Goal: Transaction & Acquisition: Purchase product/service

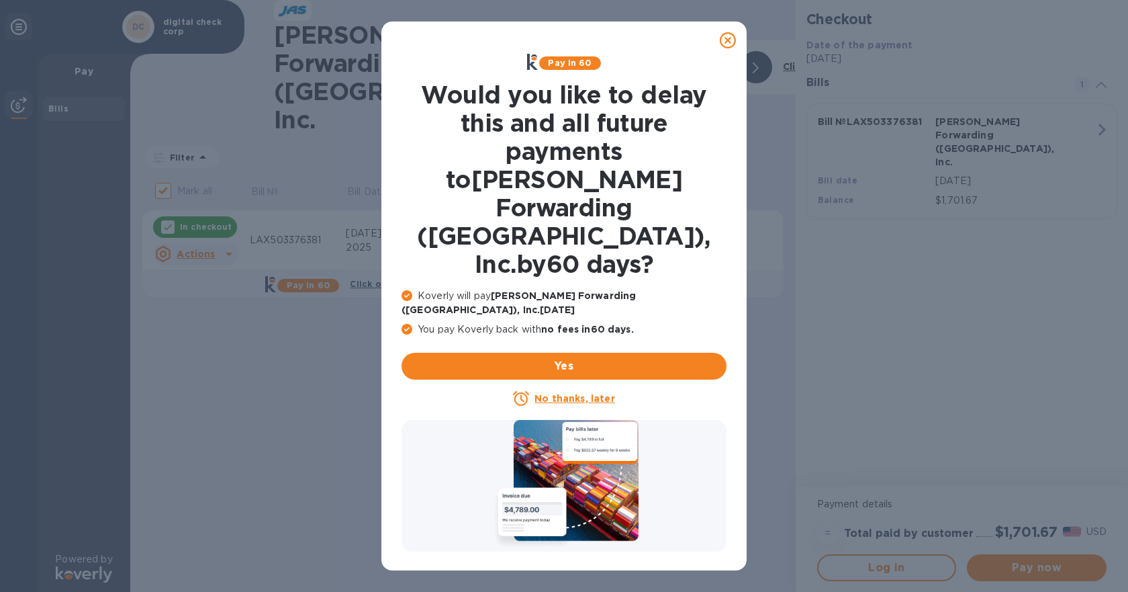
click at [537, 393] on u "No thanks, later" at bounding box center [575, 398] width 80 height 11
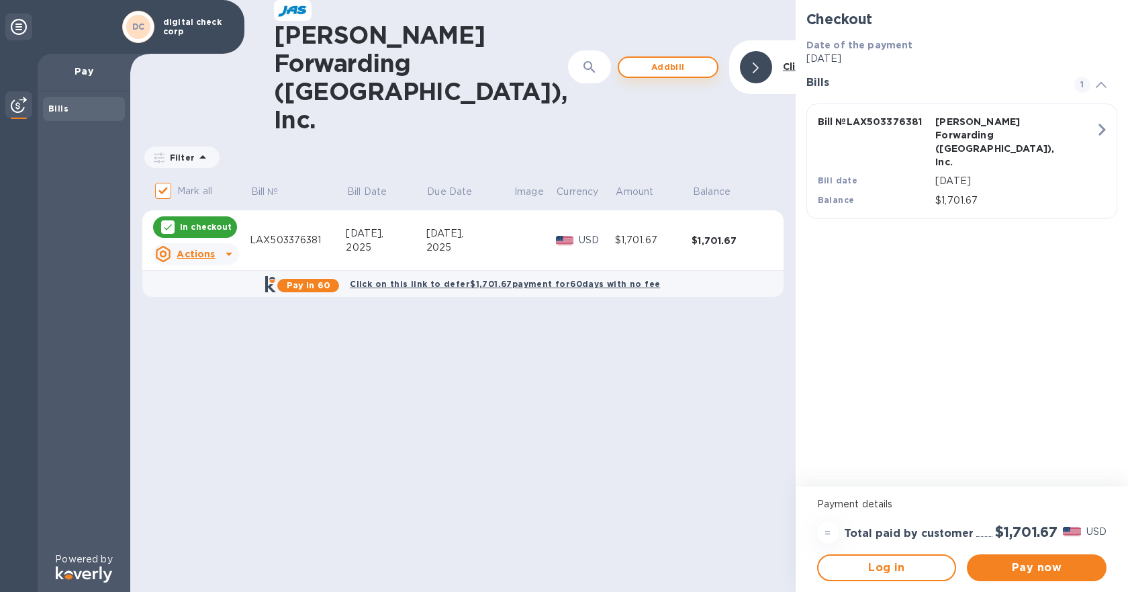
click at [630, 59] on span "Add bill" at bounding box center [668, 67] width 77 height 16
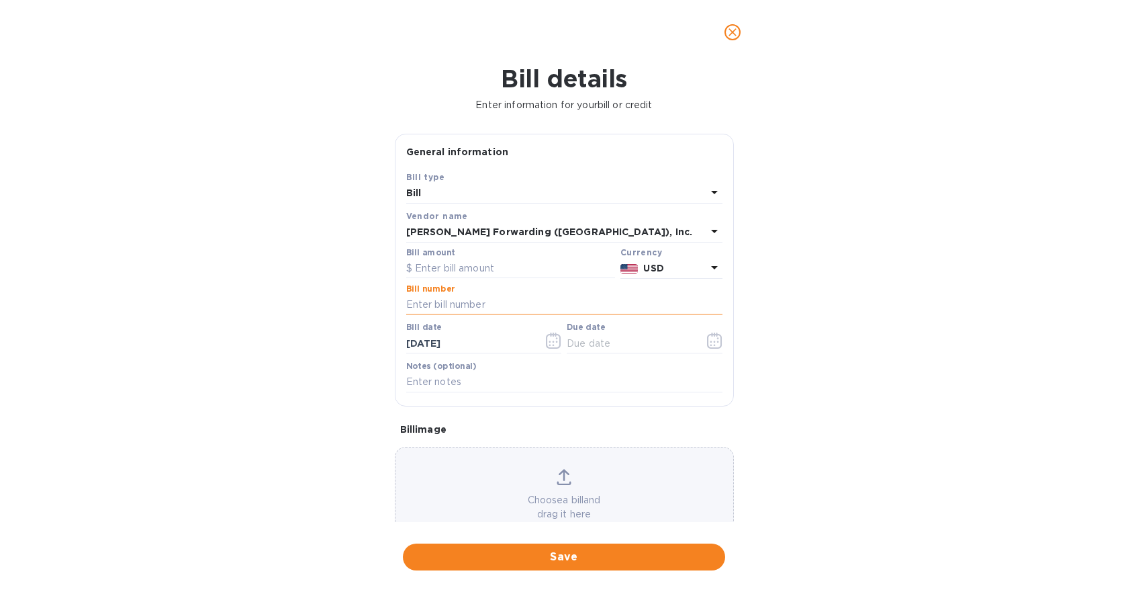
click at [439, 308] on input "text" at bounding box center [564, 305] width 316 height 20
paste input "LAX503380137"
type input "LAX503380137"
click at [700, 344] on button "button" at bounding box center [715, 340] width 32 height 32
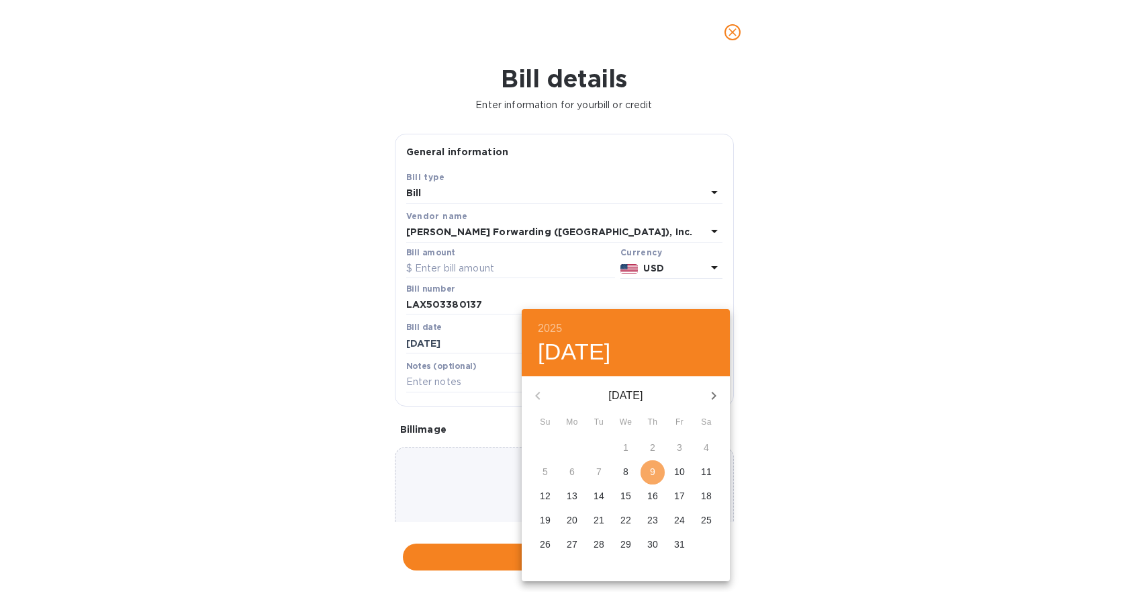
click at [647, 470] on span "9" at bounding box center [653, 471] width 24 height 13
type input "[DATE]"
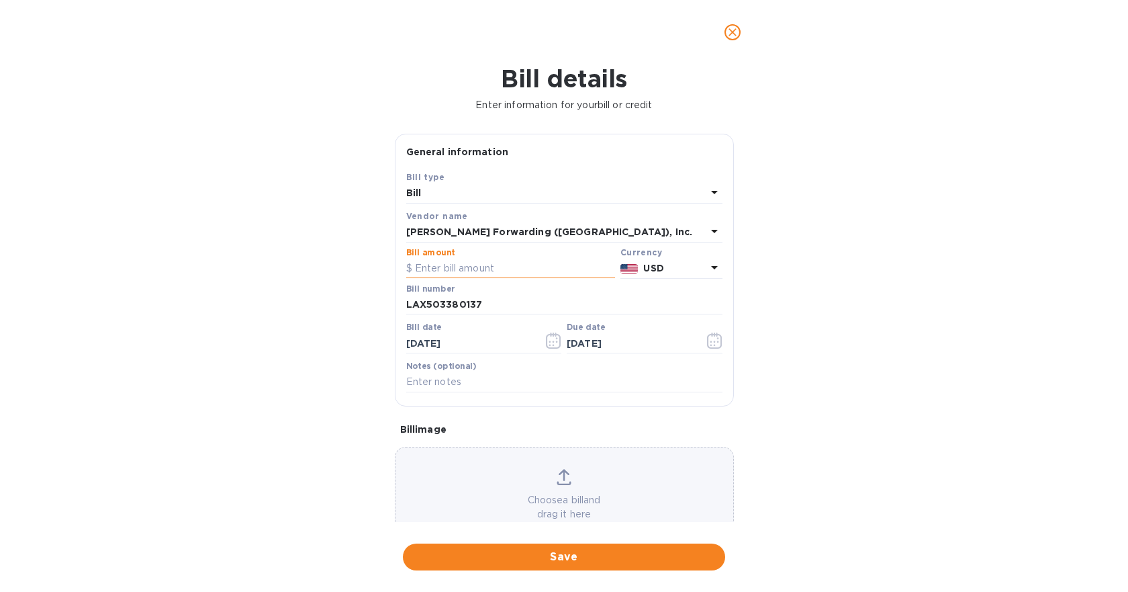
click at [446, 263] on input "text" at bounding box center [510, 269] width 209 height 20
type input "1,930.97"
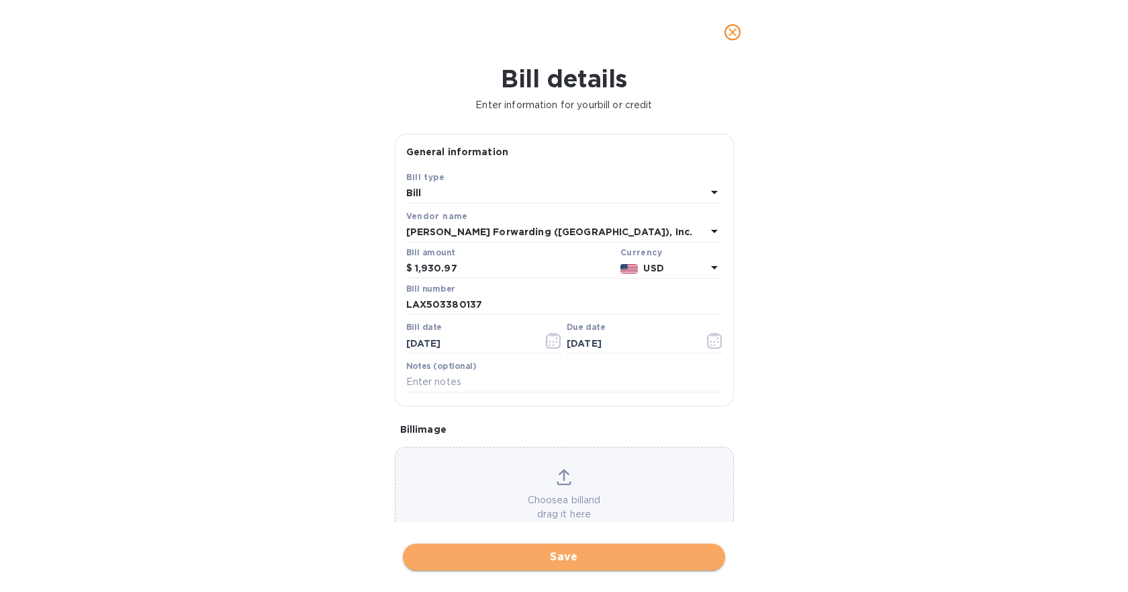
click at [578, 549] on span "Save" at bounding box center [564, 557] width 301 height 16
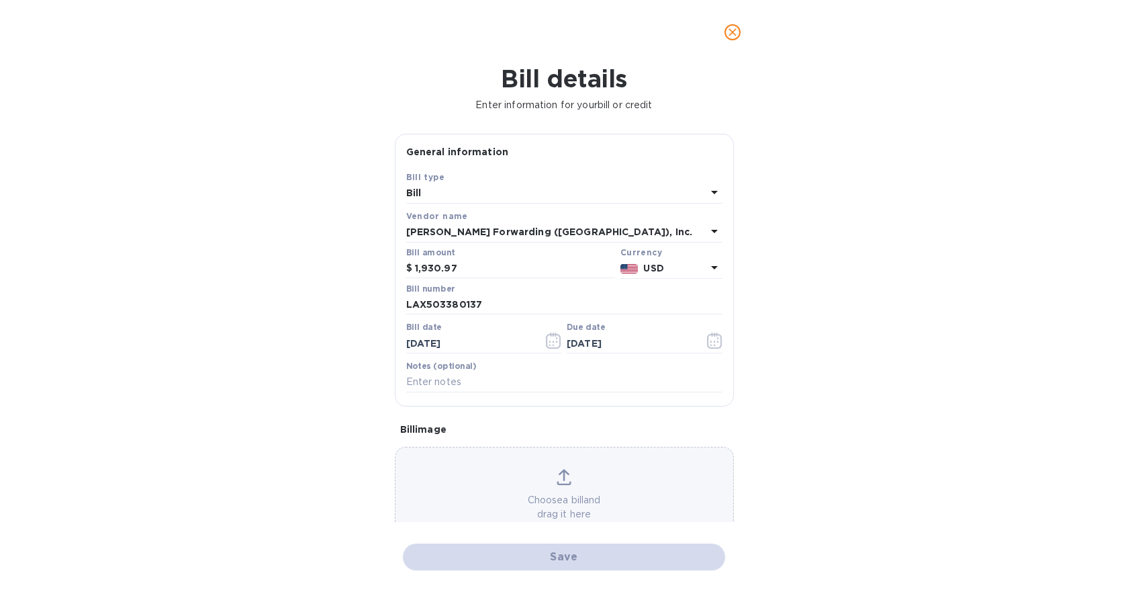
checkbox input "false"
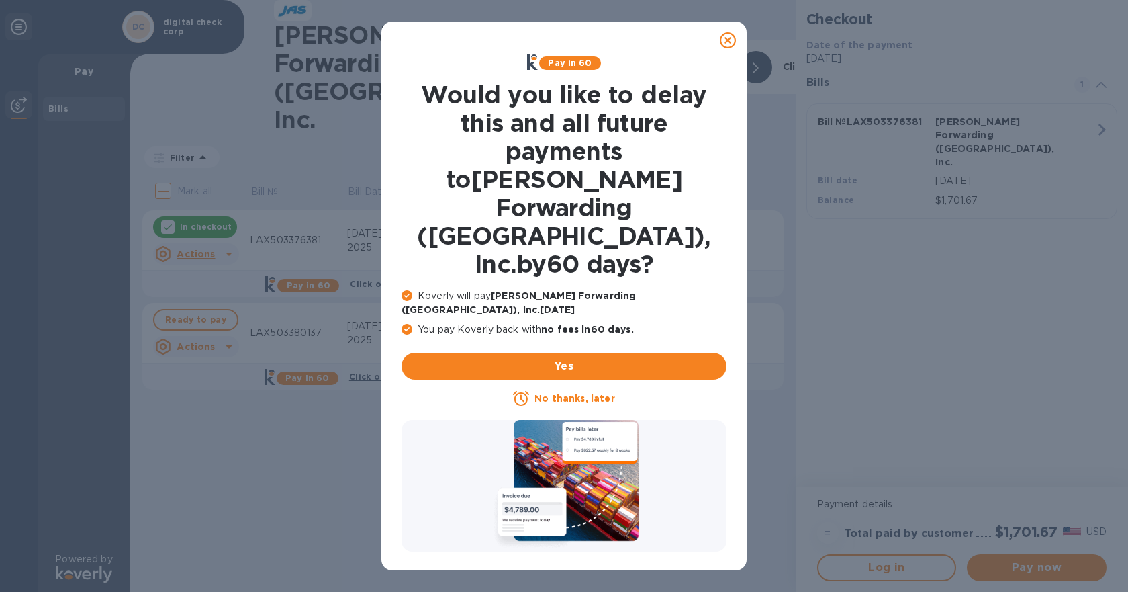
click at [574, 393] on u "No thanks, later" at bounding box center [575, 398] width 80 height 11
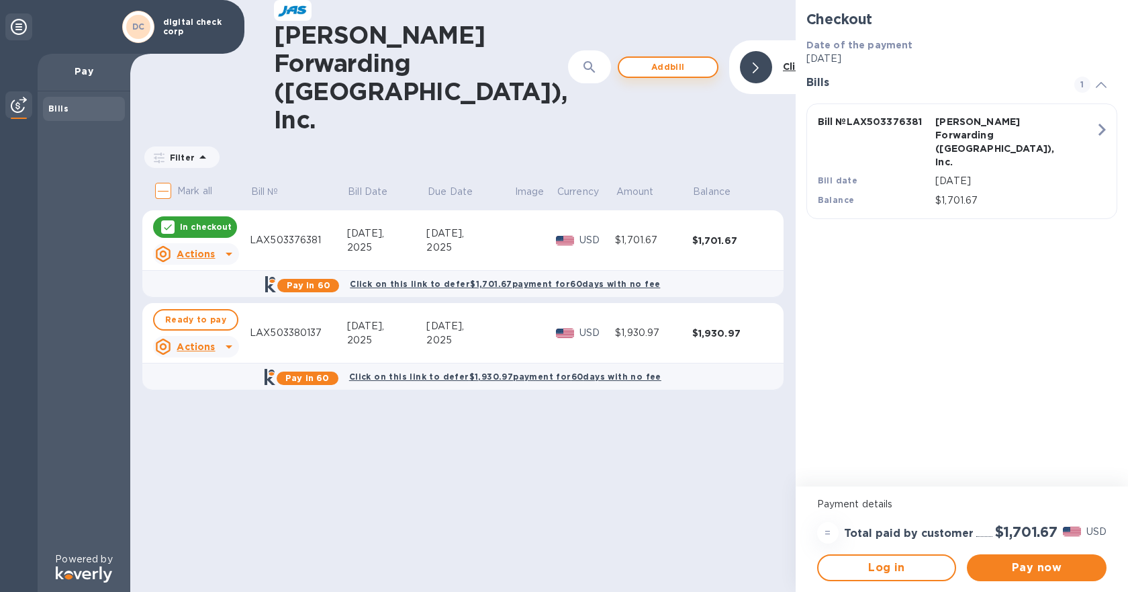
click at [630, 59] on span "Add bill" at bounding box center [668, 67] width 77 height 16
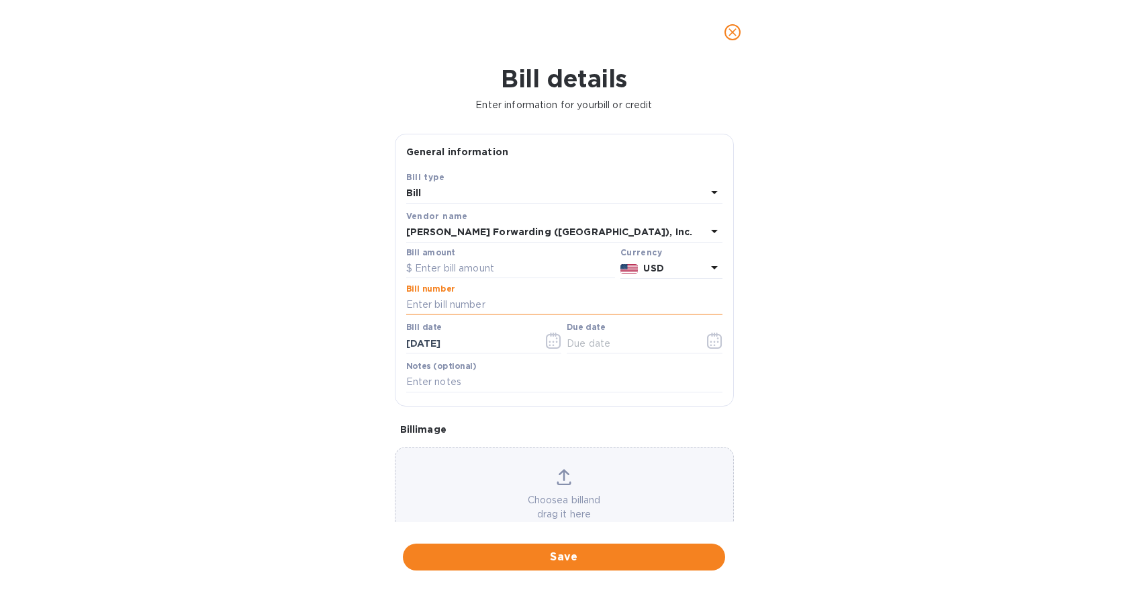
click at [459, 296] on input "text" at bounding box center [564, 305] width 316 height 20
paste input "LAX503381232"
type input "LAX503381232"
click at [456, 273] on input "text" at bounding box center [510, 269] width 209 height 20
type input "1,767.53"
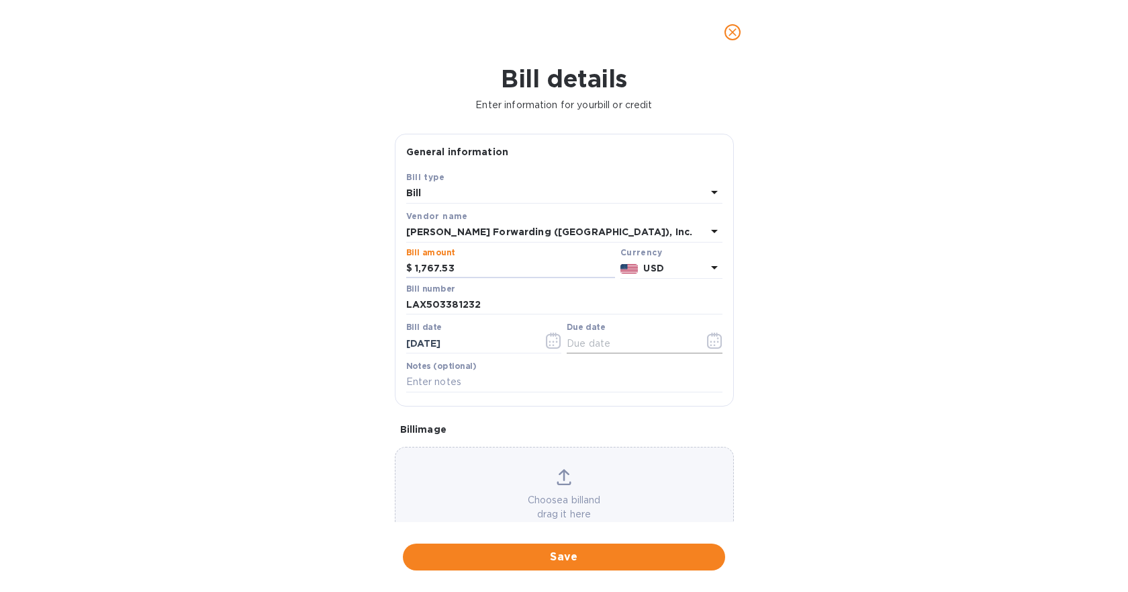
click at [712, 339] on icon "button" at bounding box center [714, 340] width 15 height 16
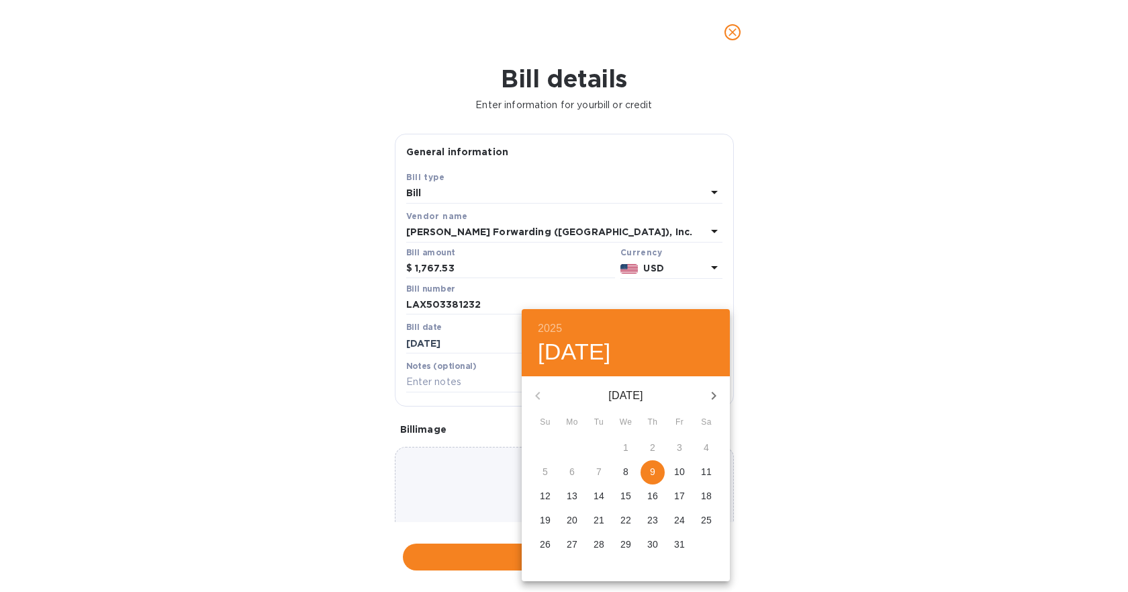
click at [655, 471] on p "9" at bounding box center [652, 471] width 5 height 13
type input "[DATE]"
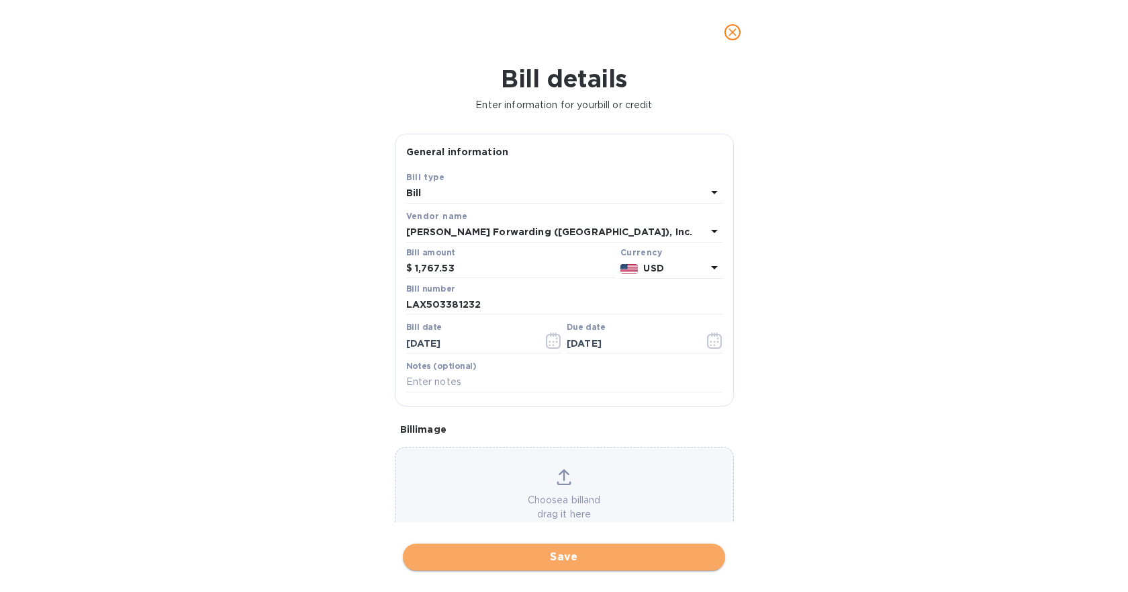
click at [513, 553] on span "Save" at bounding box center [564, 557] width 301 height 16
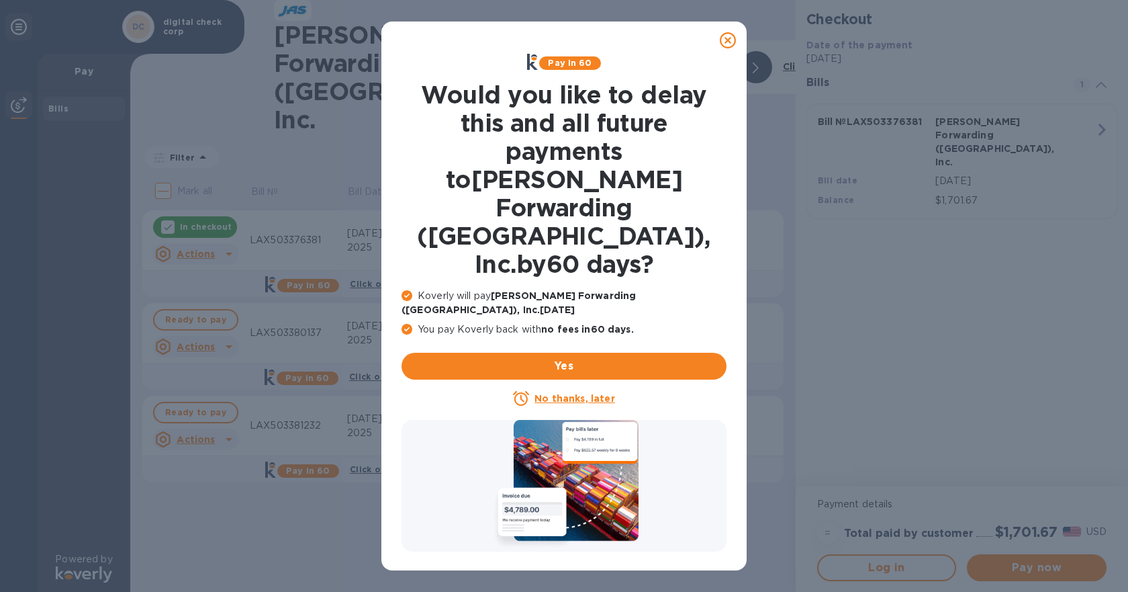
click at [557, 393] on u "No thanks, later" at bounding box center [575, 398] width 80 height 11
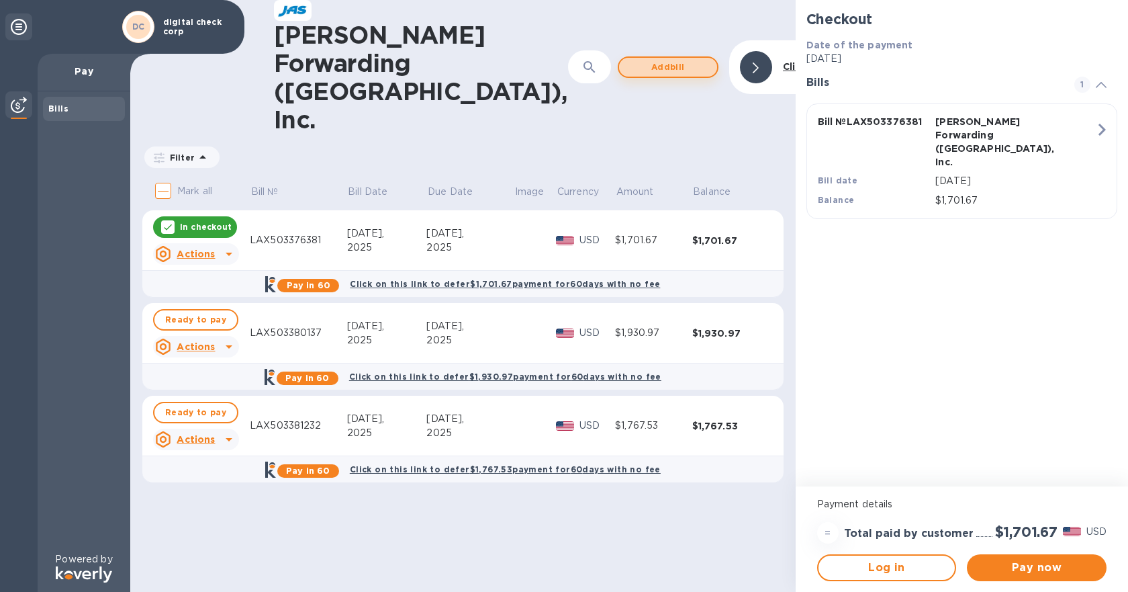
click at [653, 59] on span "Add bill" at bounding box center [668, 67] width 77 height 16
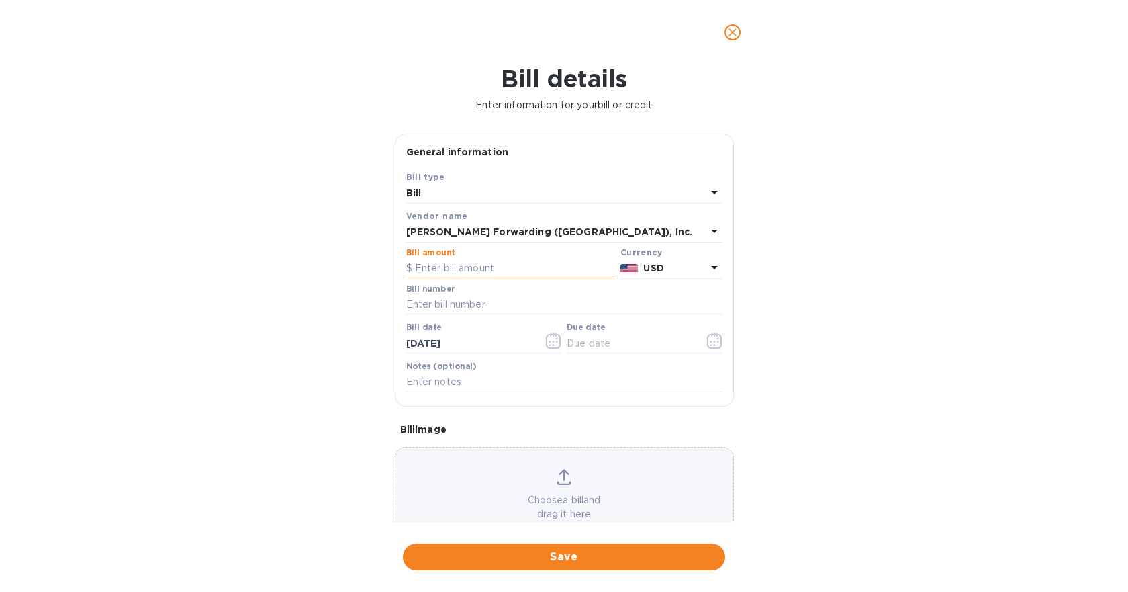
click at [447, 269] on input "text" at bounding box center [510, 269] width 209 height 20
paste input "503,381,202"
type input "503,381,202"
click at [445, 306] on input "text" at bounding box center [564, 305] width 316 height 20
paste input "LAX503381202"
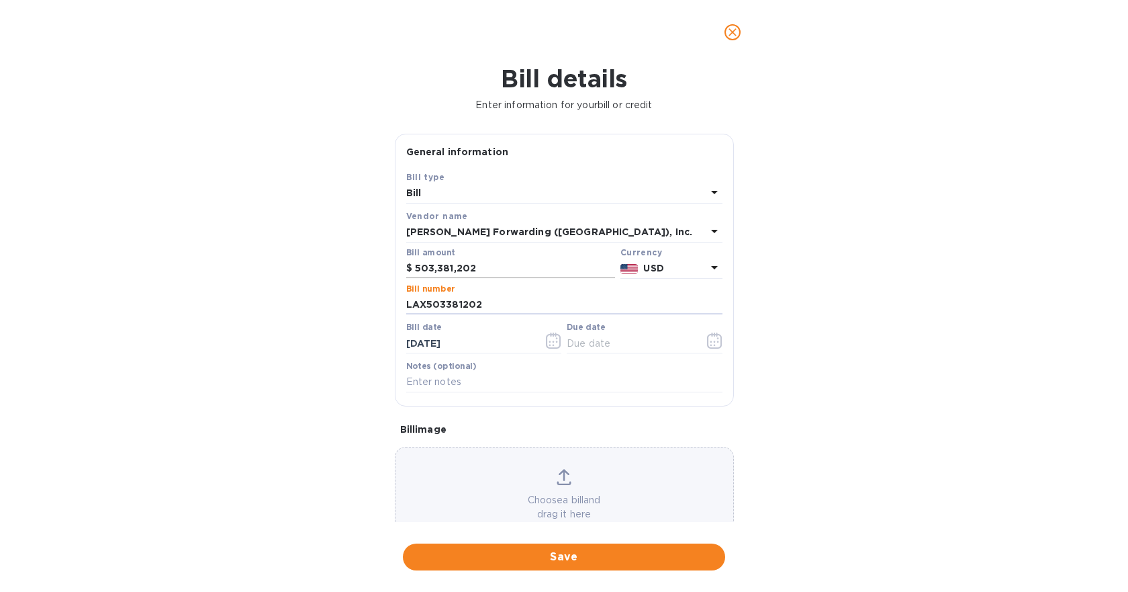
type input "LAX503381202"
drag, startPoint x: 489, startPoint y: 269, endPoint x: 302, endPoint y: 269, distance: 187.4
click at [316, 269] on div "Bill details Enter information for your bill or credit General information Save…" at bounding box center [564, 327] width 1128 height 527
type input "1,582.56"
click at [707, 343] on icon "button" at bounding box center [714, 340] width 15 height 16
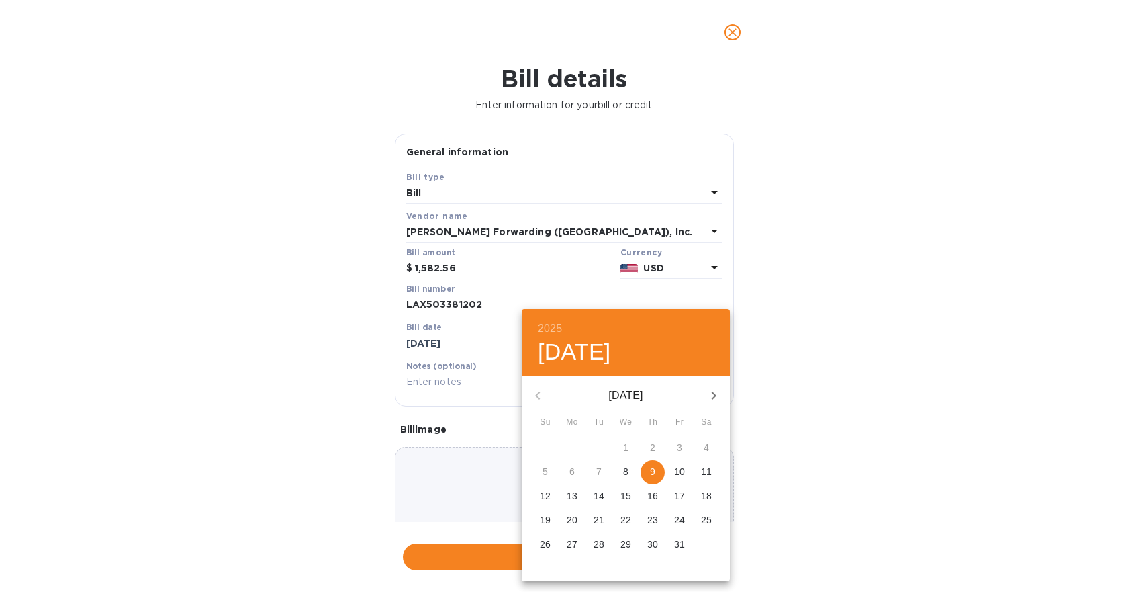
click at [655, 473] on span "9" at bounding box center [653, 471] width 24 height 13
type input "[DATE]"
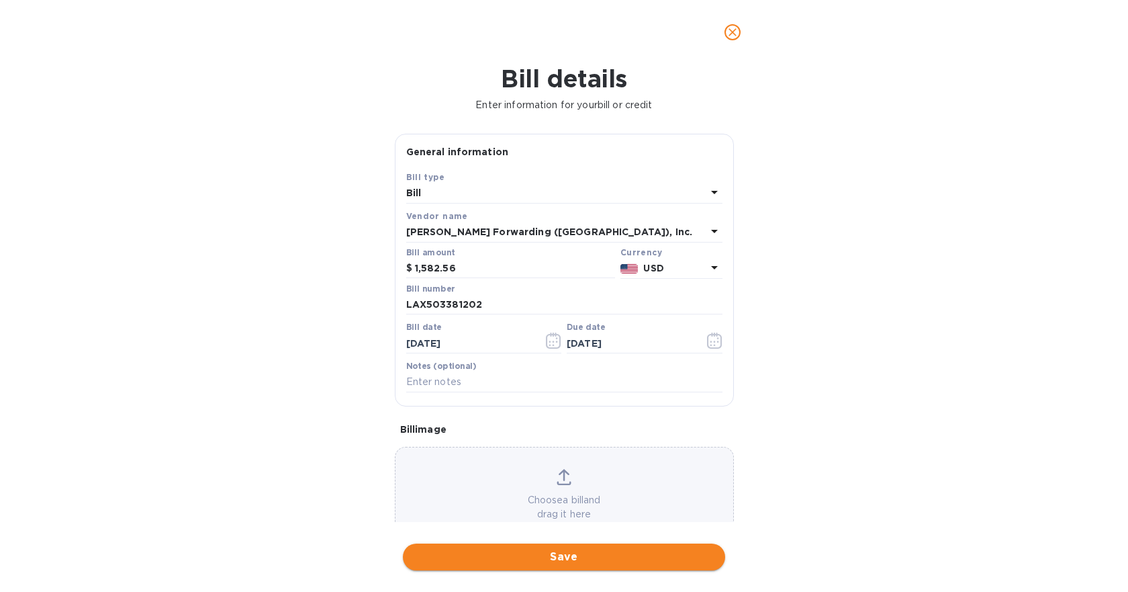
click at [558, 565] on button "Save" at bounding box center [564, 556] width 322 height 27
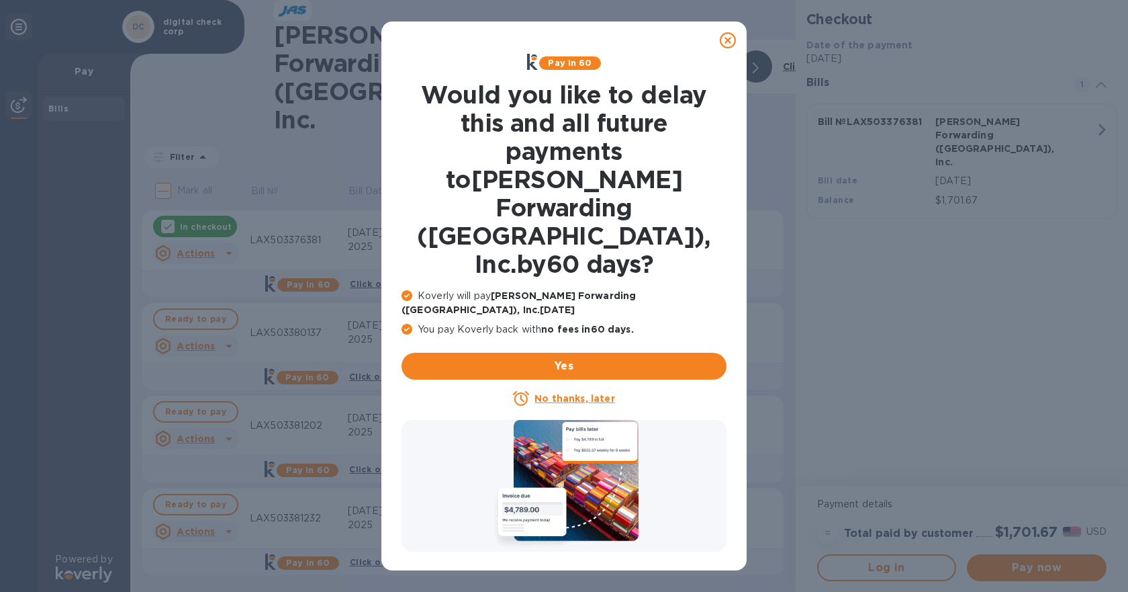
click at [569, 393] on u "No thanks, later" at bounding box center [575, 398] width 80 height 11
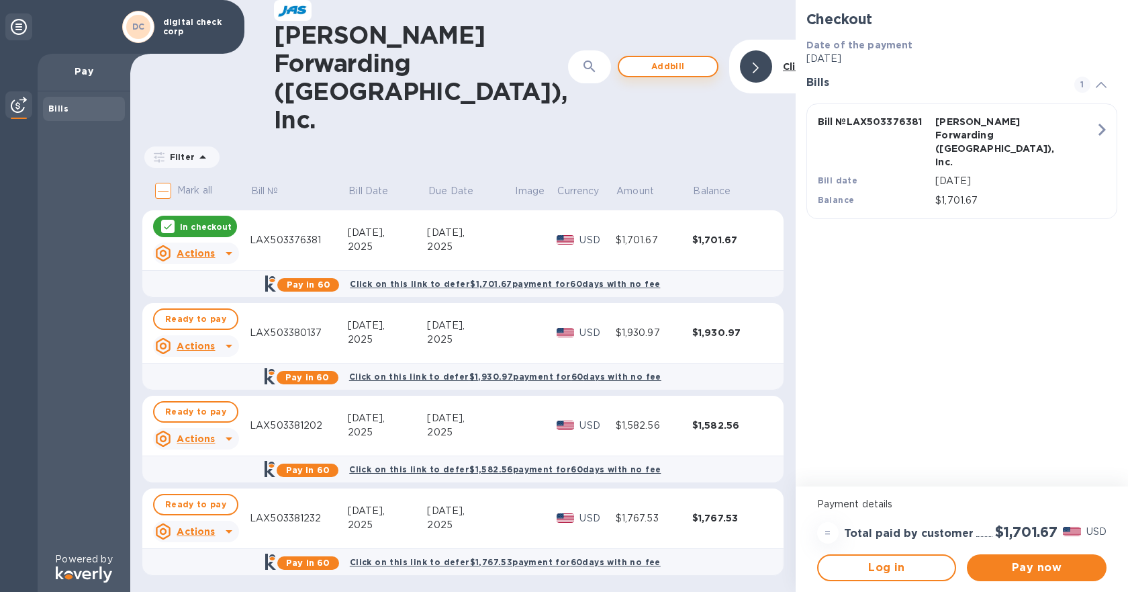
click at [633, 58] on span "Add bill" at bounding box center [668, 66] width 77 height 16
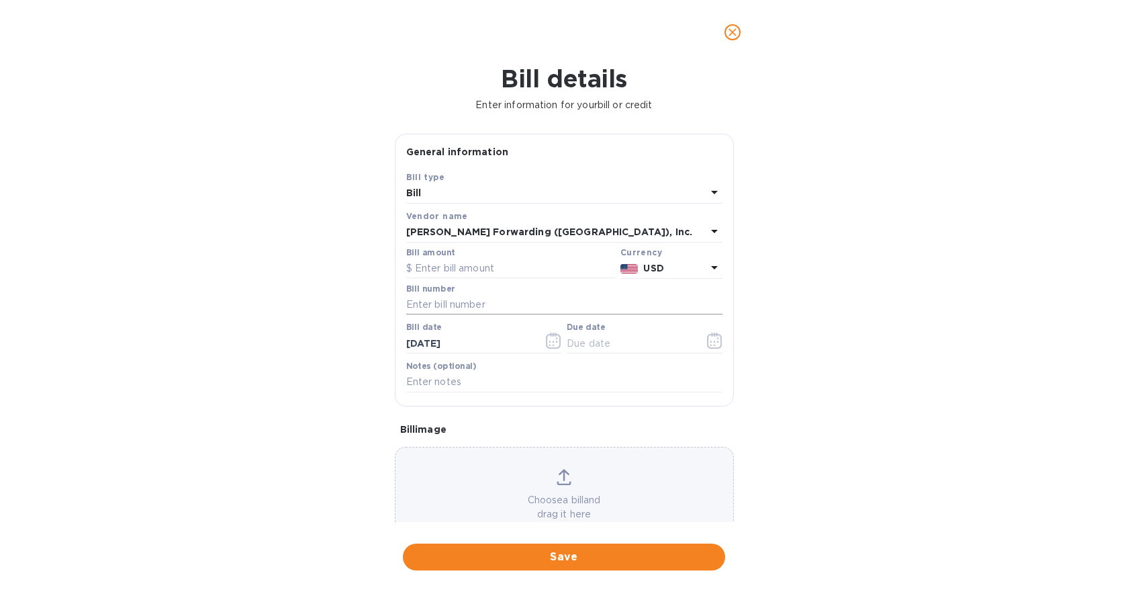
click at [491, 307] on input "text" at bounding box center [564, 305] width 316 height 20
paste input "LAX503381230"
type input "LAX503381230"
click at [465, 269] on input "text" at bounding box center [510, 269] width 209 height 20
type input "1,576.23"
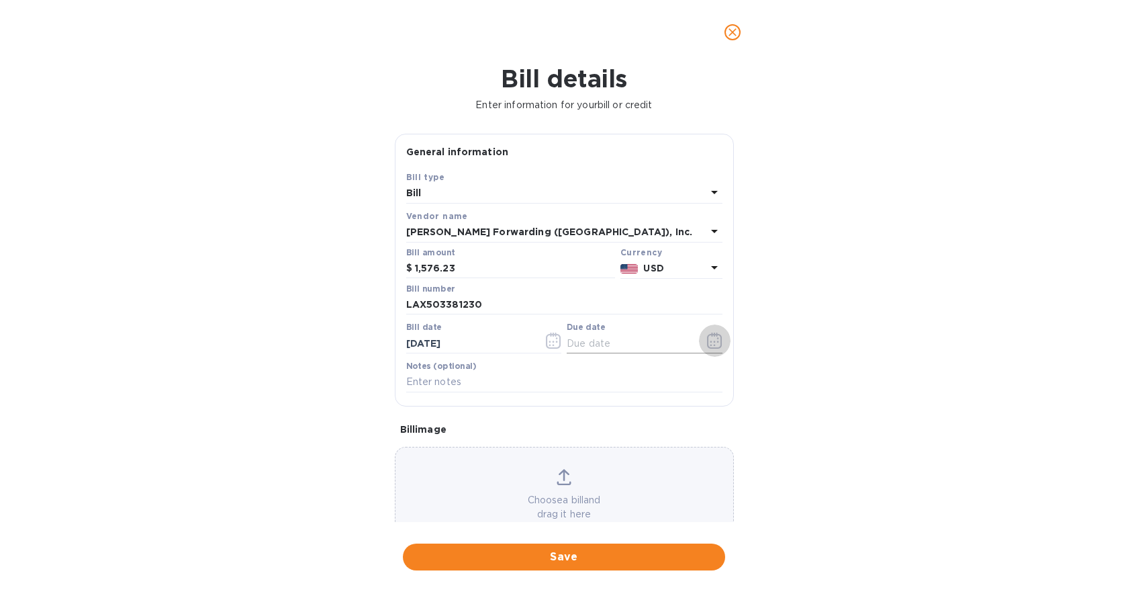
click at [710, 345] on icon "button" at bounding box center [711, 346] width 2 height 2
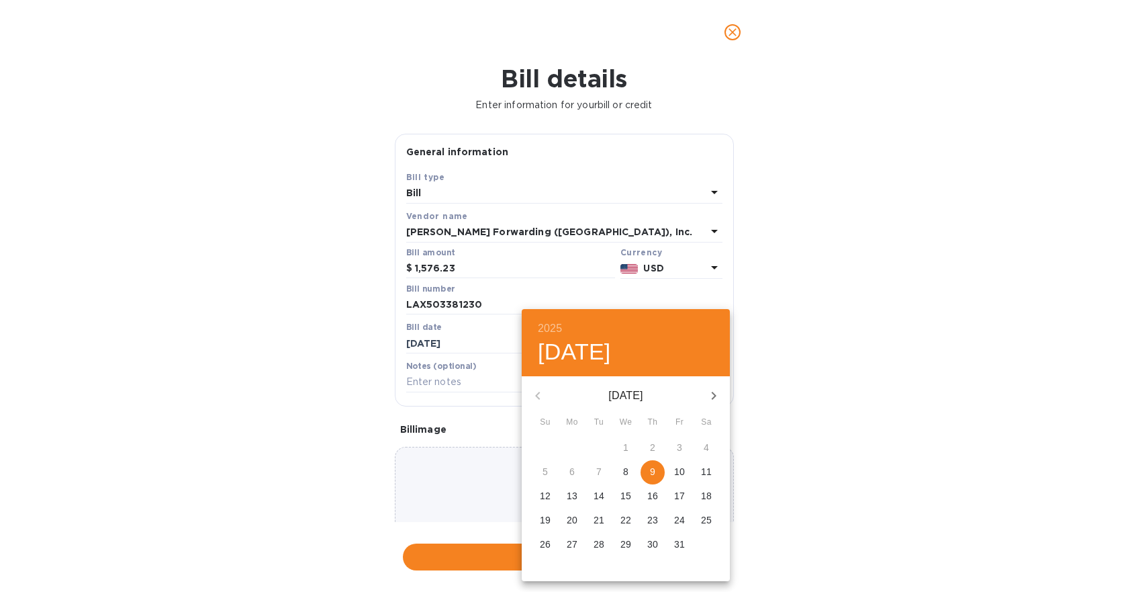
click at [652, 469] on p "9" at bounding box center [652, 471] width 5 height 13
type input "[DATE]"
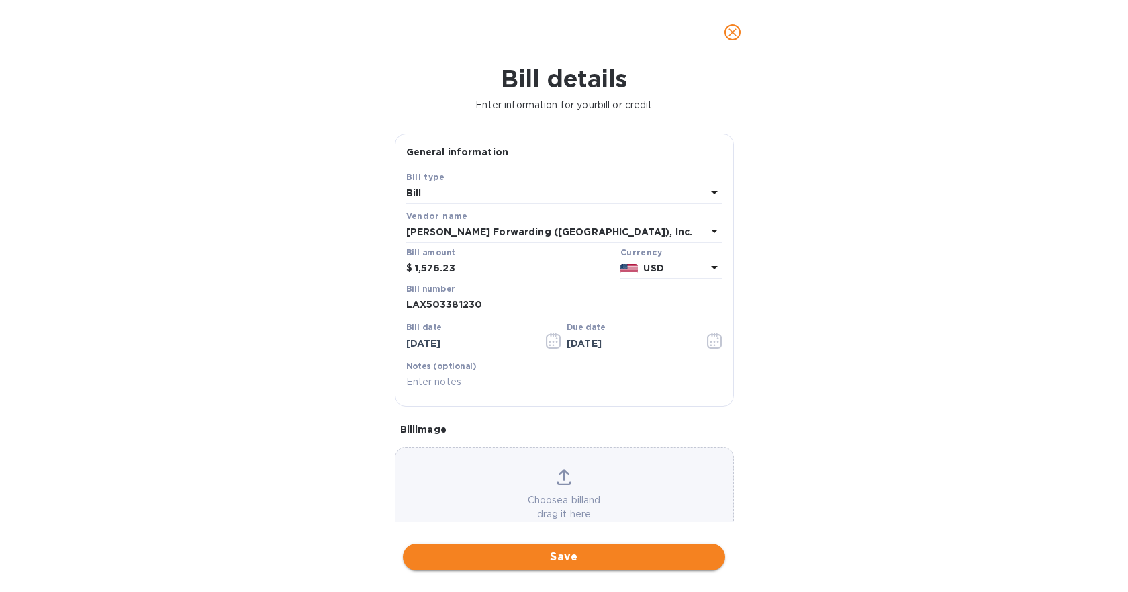
click at [593, 555] on span "Save" at bounding box center [564, 557] width 301 height 16
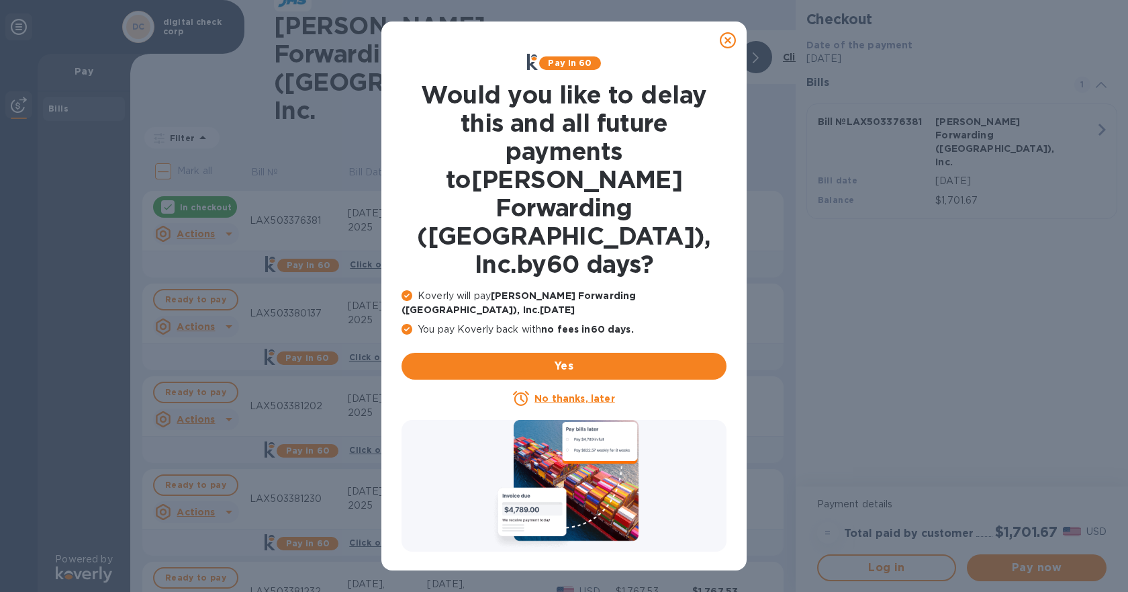
click at [559, 393] on u "No thanks, later" at bounding box center [575, 398] width 80 height 11
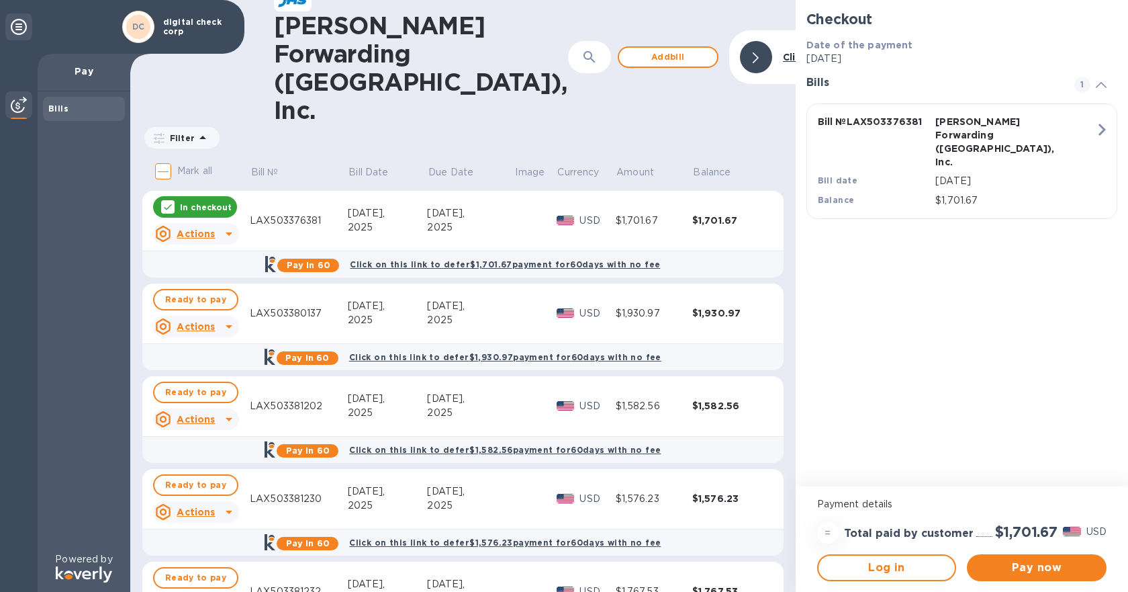
click at [191, 164] on p "Mark all" at bounding box center [194, 171] width 35 height 14
click at [177, 157] on input "Mark all" at bounding box center [163, 171] width 28 height 28
checkbox input "true"
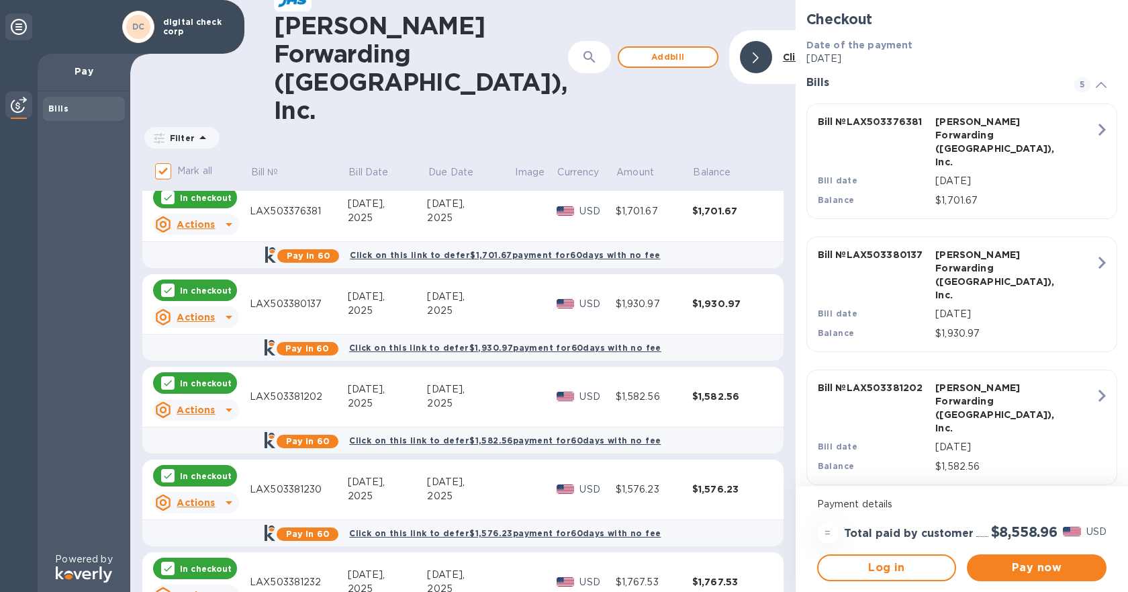
scroll to position [15, 0]
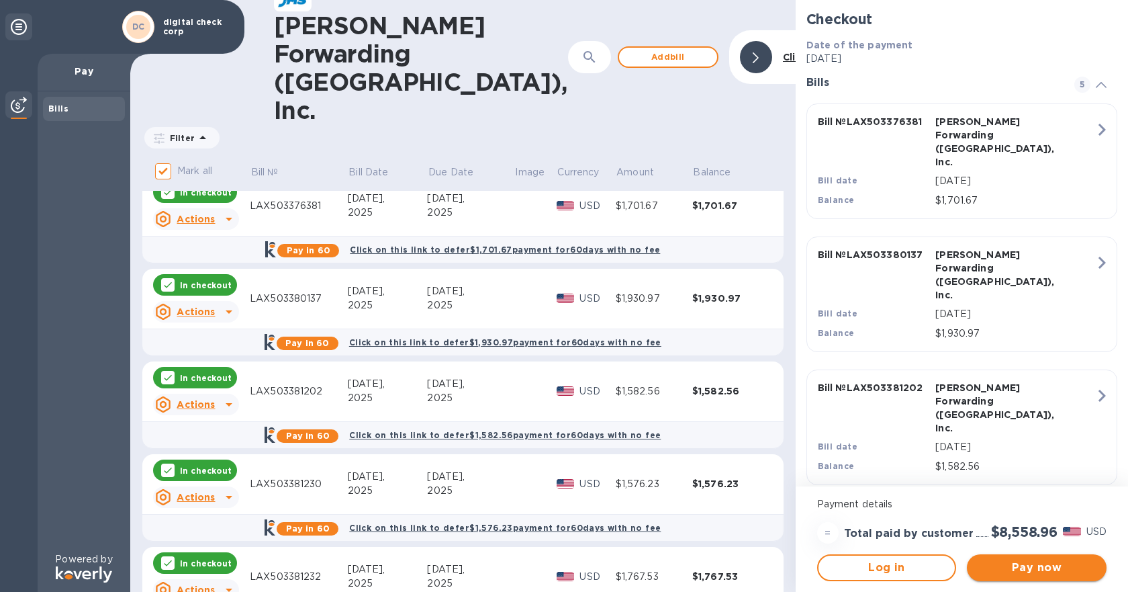
click at [1028, 571] on span "Pay now" at bounding box center [1037, 567] width 118 height 16
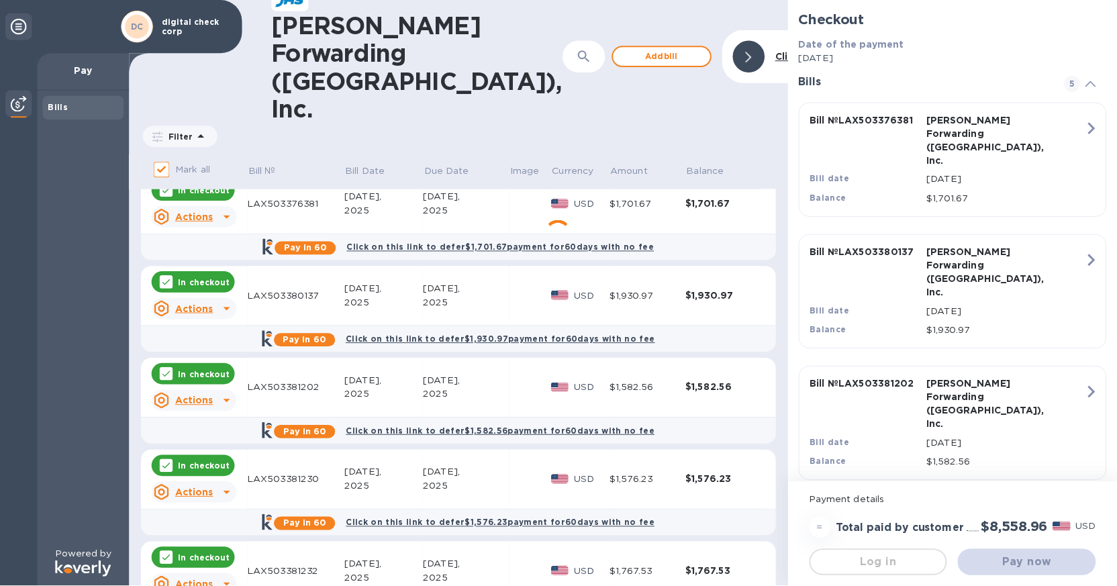
scroll to position [0, 0]
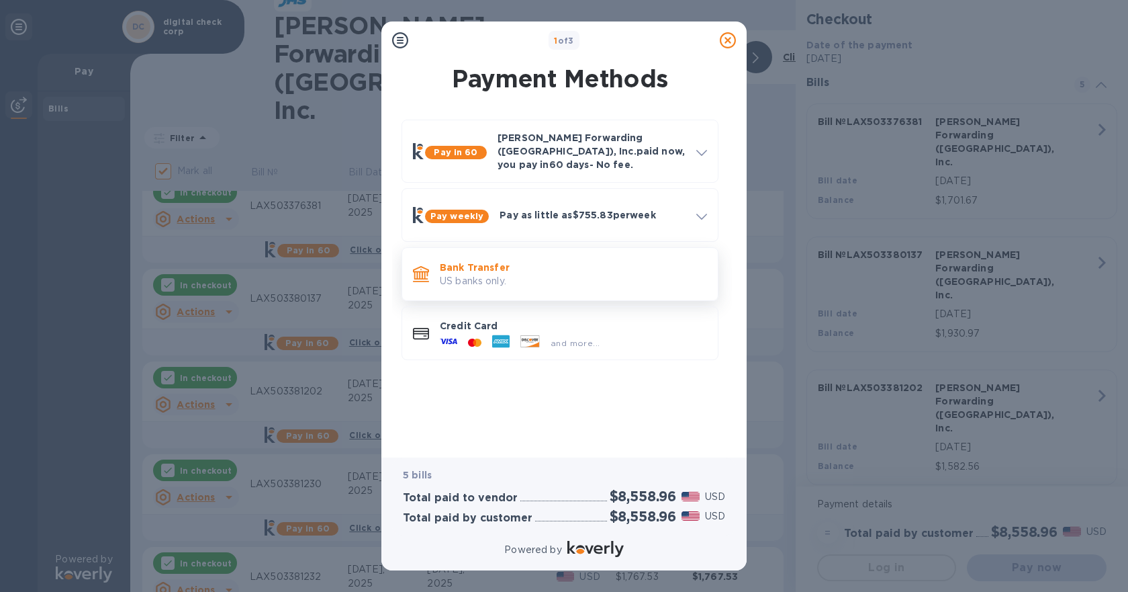
click at [508, 274] on p "US banks only." at bounding box center [573, 281] width 267 height 14
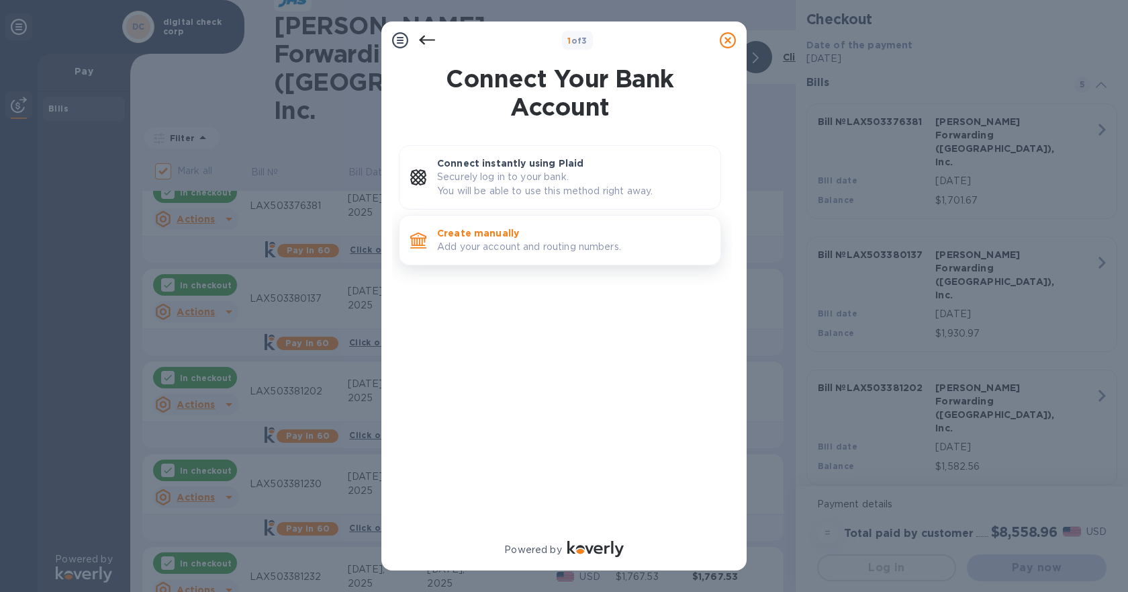
click at [475, 240] on p "Add your account and routing numbers." at bounding box center [573, 247] width 273 height 14
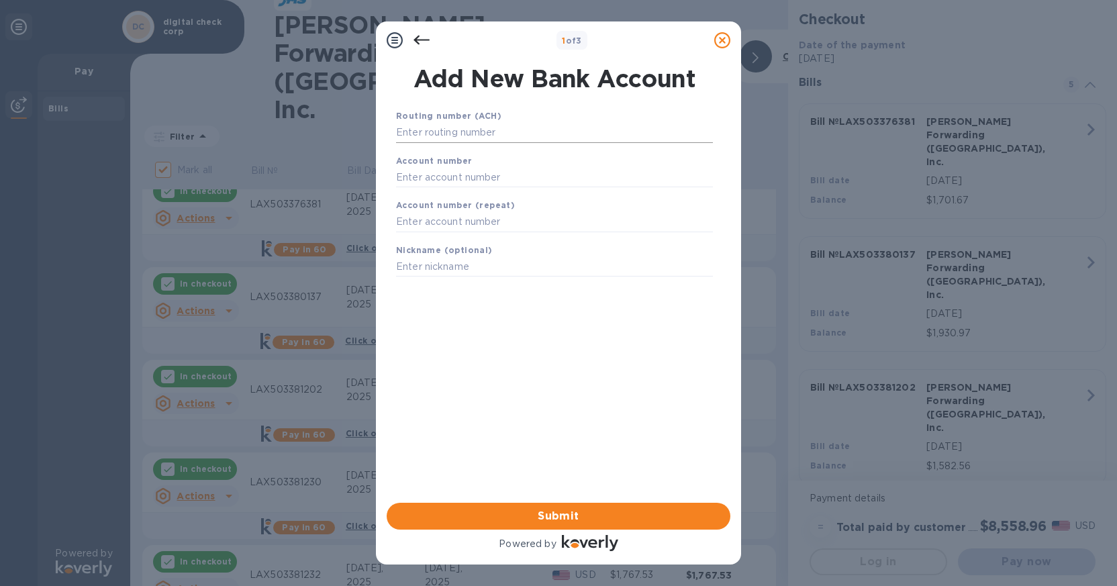
click at [419, 128] on input "text" at bounding box center [554, 133] width 317 height 20
type input "071000288"
click at [504, 193] on input "text" at bounding box center [554, 194] width 317 height 20
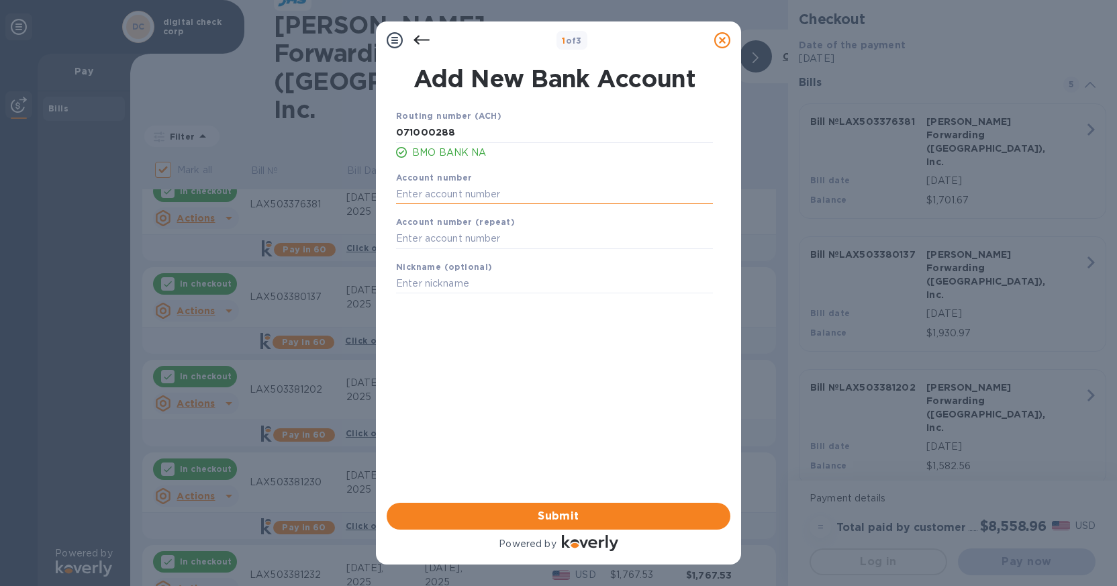
click at [453, 200] on input "text" at bounding box center [554, 194] width 317 height 20
paste input "2415388"
type input "2415388"
click at [466, 234] on input "text" at bounding box center [554, 239] width 317 height 20
paste input "2415388"
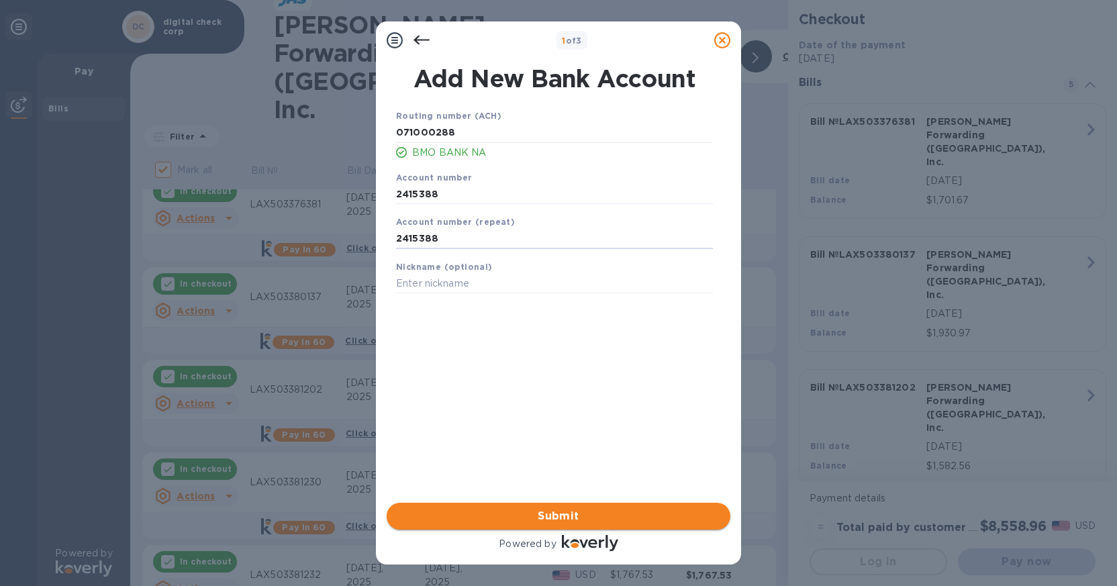
type input "2415388"
click at [490, 514] on span "Submit" at bounding box center [559, 516] width 322 height 16
